Goal: Task Accomplishment & Management: Manage account settings

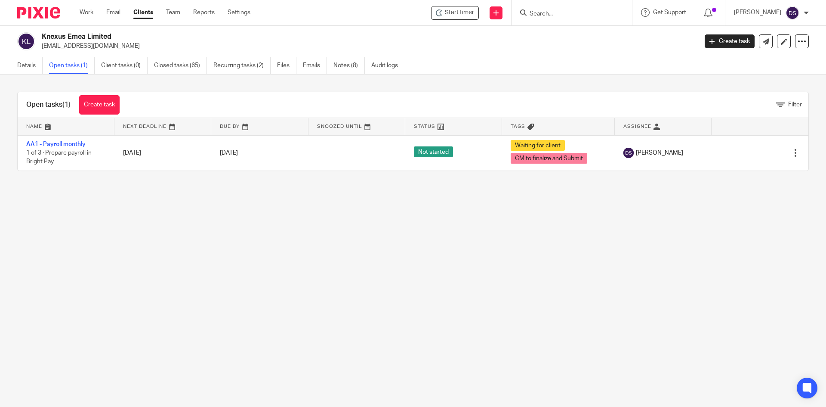
click at [555, 15] on input "Search" at bounding box center [567, 14] width 77 height 8
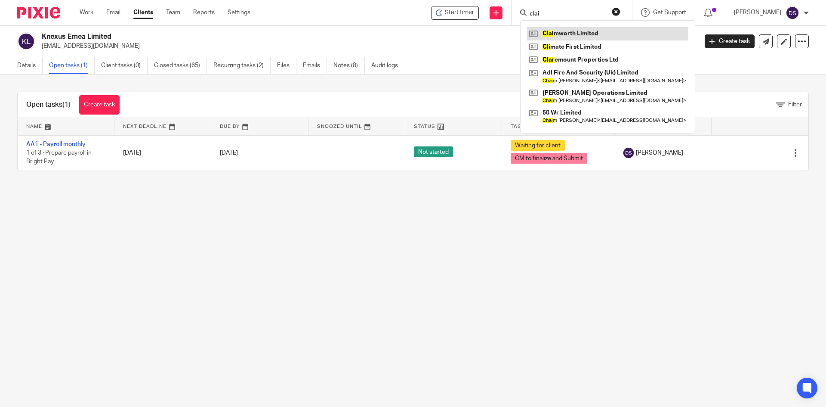
type input "clai"
click at [573, 34] on link at bounding box center [607, 33] width 161 height 13
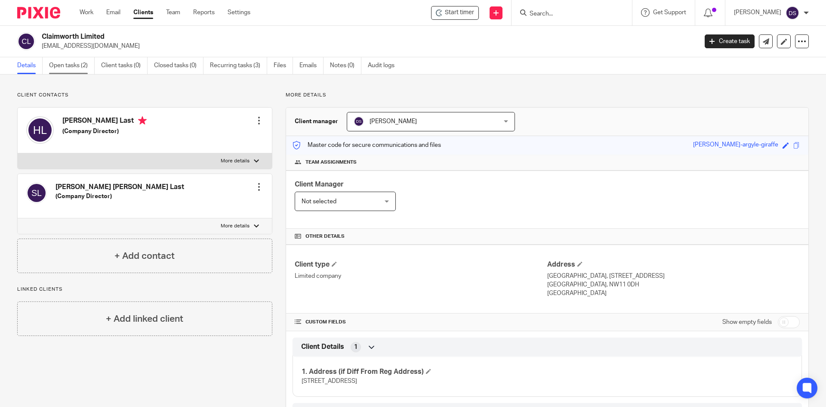
click at [75, 65] on link "Open tasks (2)" at bounding box center [72, 65] width 46 height 17
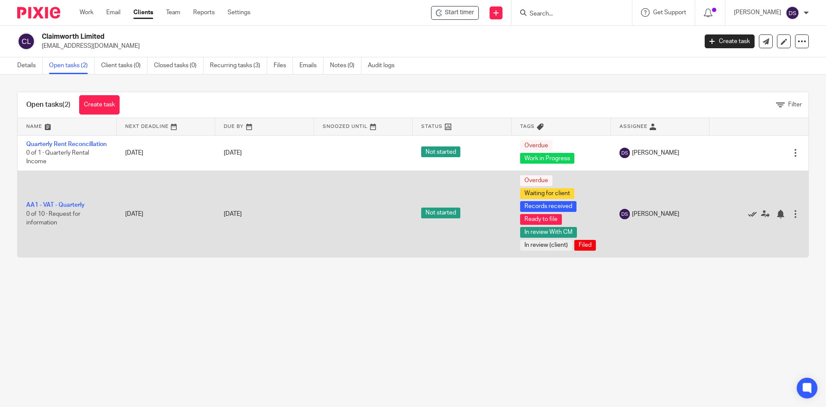
click at [748, 218] on icon at bounding box center [752, 214] width 9 height 9
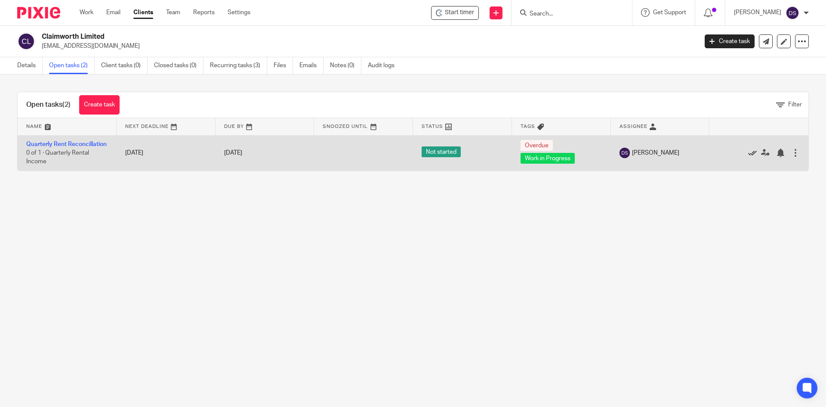
click at [748, 157] on icon at bounding box center [752, 152] width 9 height 9
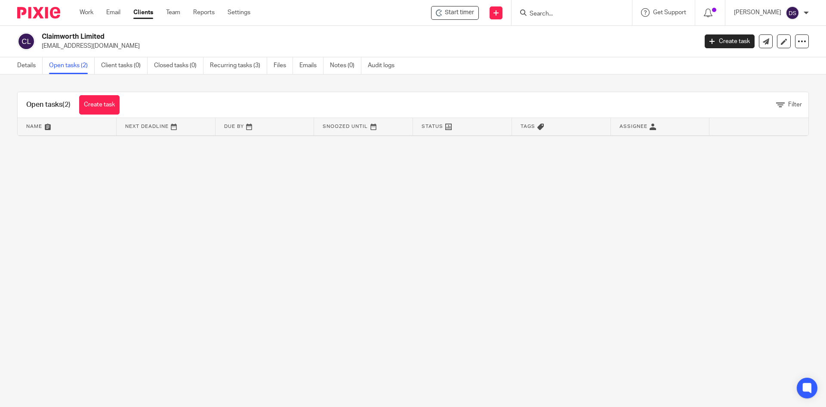
click at [556, 12] on input "Search" at bounding box center [567, 14] width 77 height 8
type input "oval"
click button "submit" at bounding box center [0, 0] width 0 height 0
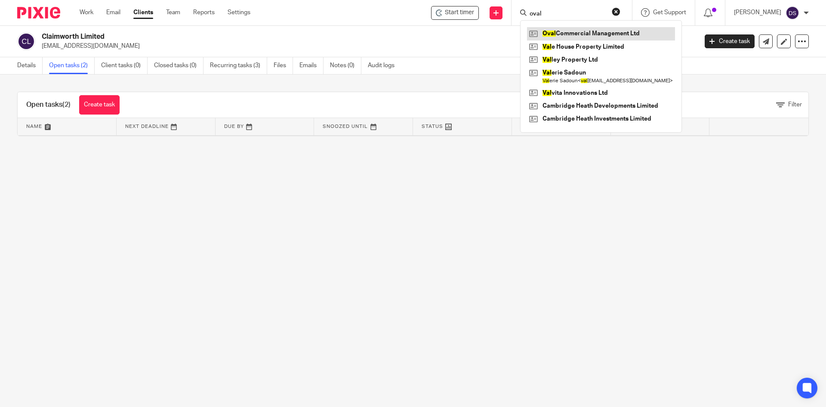
click at [567, 34] on link at bounding box center [601, 33] width 148 height 13
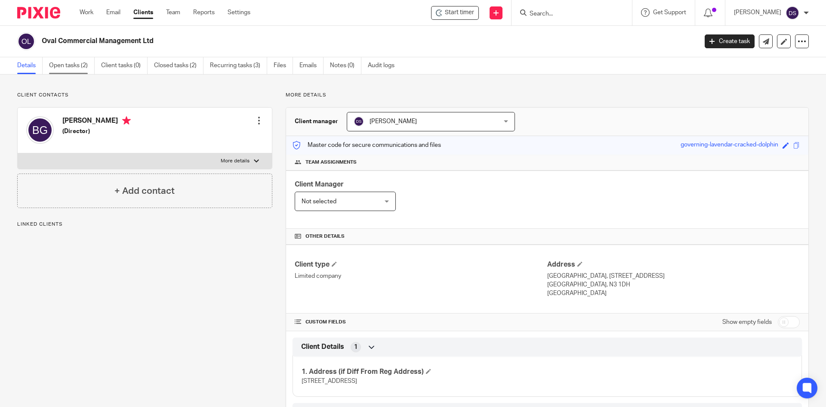
click at [74, 70] on link "Open tasks (2)" at bounding box center [72, 65] width 46 height 17
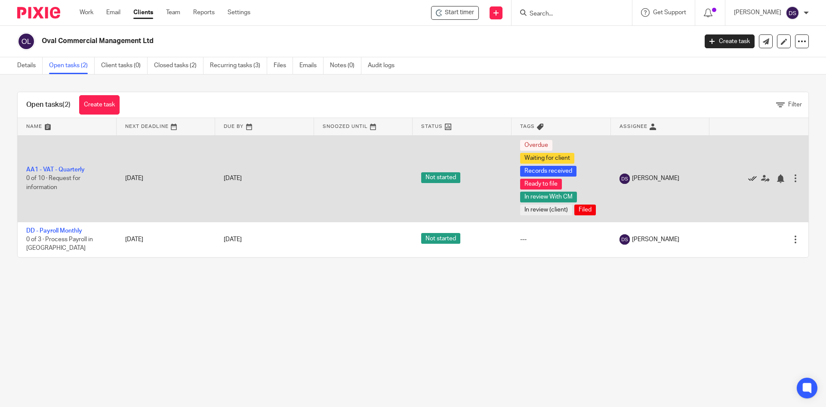
click at [748, 177] on icon at bounding box center [752, 178] width 9 height 9
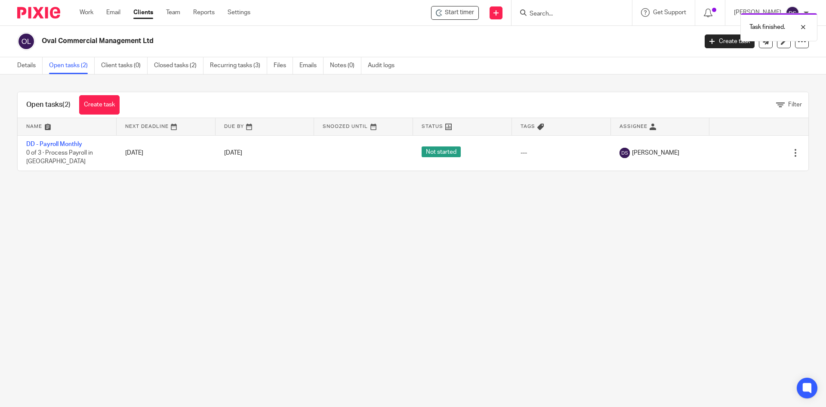
click at [566, 17] on div "Task finished." at bounding box center [615, 25] width 404 height 33
click at [563, 15] on div "Task finished." at bounding box center [615, 25] width 404 height 33
